Goal: Task Accomplishment & Management: Manage account settings

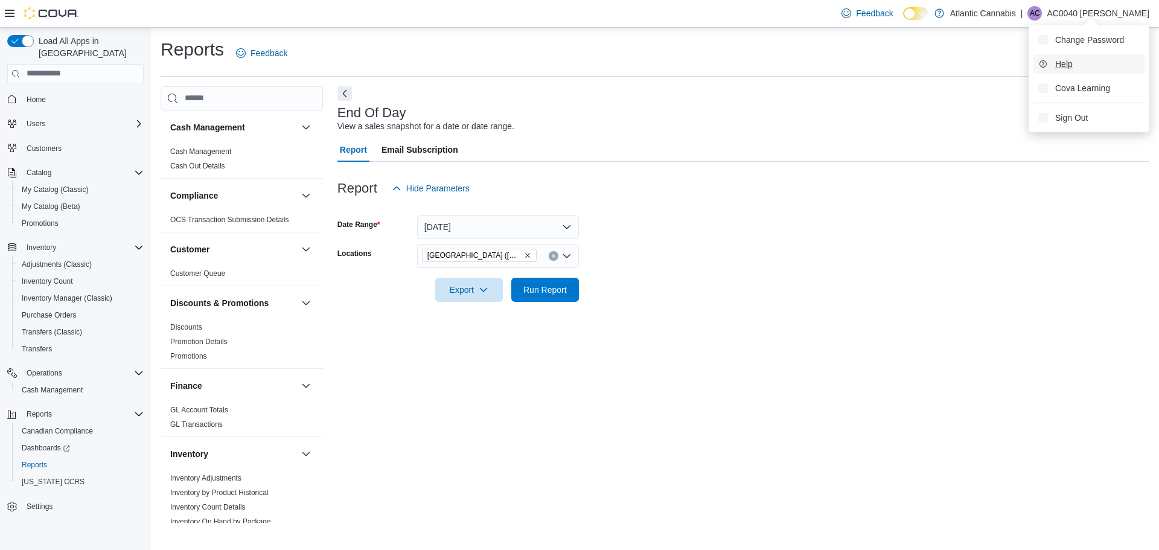
scroll to position [543, 0]
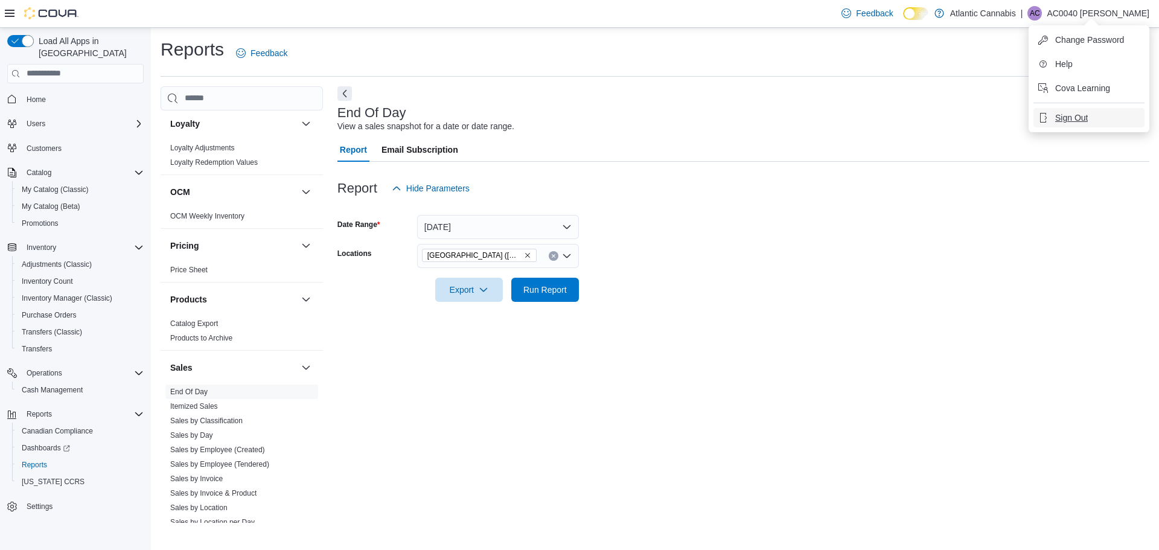
click at [1070, 117] on span "Sign Out" at bounding box center [1071, 118] width 33 height 12
